Goal: Information Seeking & Learning: Learn about a topic

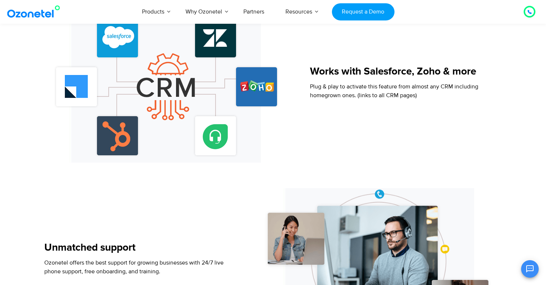
scroll to position [647, 0]
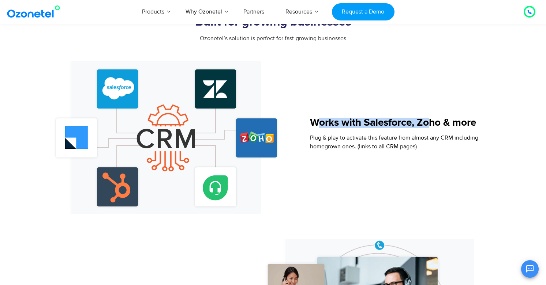
drag, startPoint x: 316, startPoint y: 120, endPoint x: 430, endPoint y: 120, distance: 114.2
click at [432, 120] on h5 "Works with Salesforce, Zoho & more" at bounding box center [394, 123] width 169 height 10
click at [146, 148] on img at bounding box center [166, 137] width 232 height 153
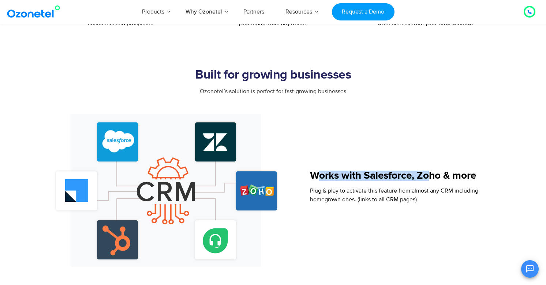
scroll to position [494, 0]
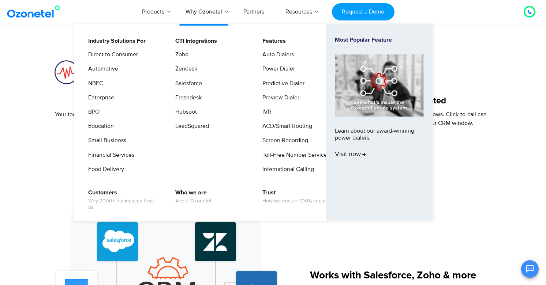
click at [198, 24] on ul "Industry Solutions For Direct to Consumer Automotive NBFC Enterprise BPO Educat…" at bounding box center [253, 122] width 358 height 197
click at [205, 40] on link "CTI Integrations" at bounding box center [195, 41] width 48 height 9
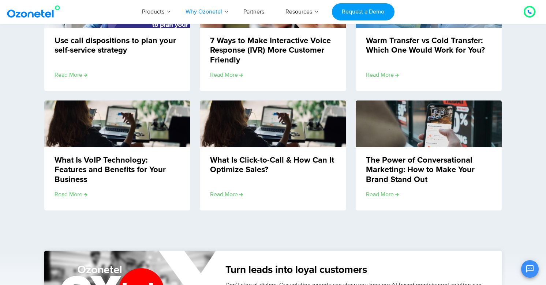
scroll to position [934, 0]
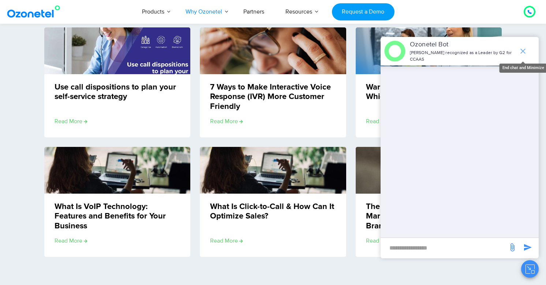
click at [525, 48] on icon "end chat or minimize" at bounding box center [523, 51] width 9 height 9
